Goal: Task Accomplishment & Management: Use online tool/utility

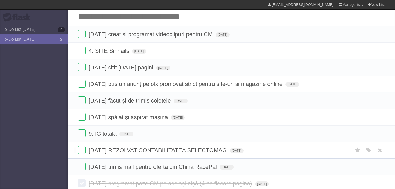
scroll to position [26, 0]
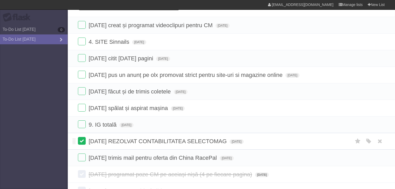
click at [83, 142] on label at bounding box center [82, 141] width 8 height 8
click at [79, 144] on label at bounding box center [82, 141] width 8 height 8
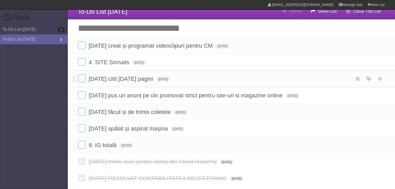
scroll to position [0, 0]
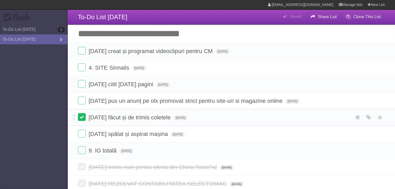
click at [81, 119] on label at bounding box center [82, 117] width 8 height 8
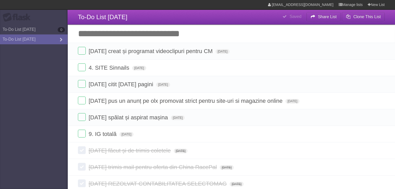
click at [113, 36] on input "Add another task" at bounding box center [230, 34] width 327 height 18
type input "**********"
click input "*********" at bounding box center [0, 0] width 0 height 0
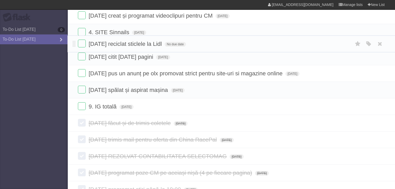
scroll to position [61, 0]
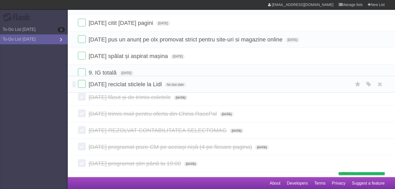
drag, startPoint x: 74, startPoint y: 38, endPoint x: 100, endPoint y: 86, distance: 54.6
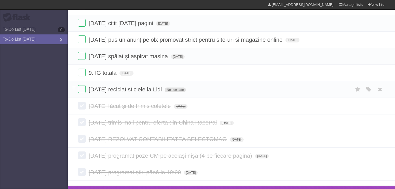
click at [175, 88] on span "No due date" at bounding box center [175, 90] width 21 height 5
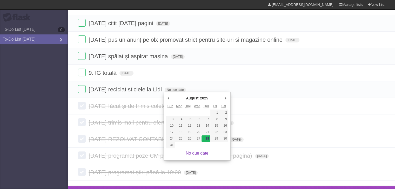
type span "[DATE]"
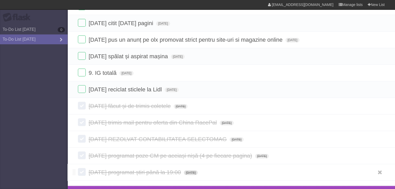
click at [198, 173] on span "[DATE]" at bounding box center [191, 173] width 14 height 5
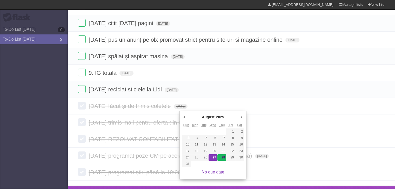
type span "[DATE]"
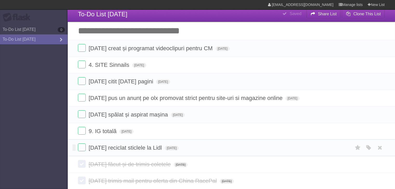
scroll to position [0, 0]
